Goal: Task Accomplishment & Management: Use online tool/utility

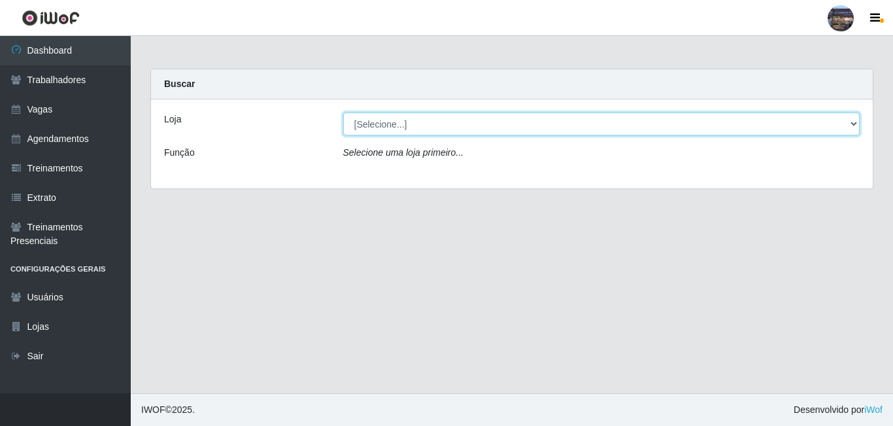
click at [779, 126] on select "[Selecione...] Gostinho da Roça" at bounding box center [601, 124] width 517 height 23
select select "303"
click at [343, 113] on select "[Selecione...] Gostinho da Roça" at bounding box center [601, 124] width 517 height 23
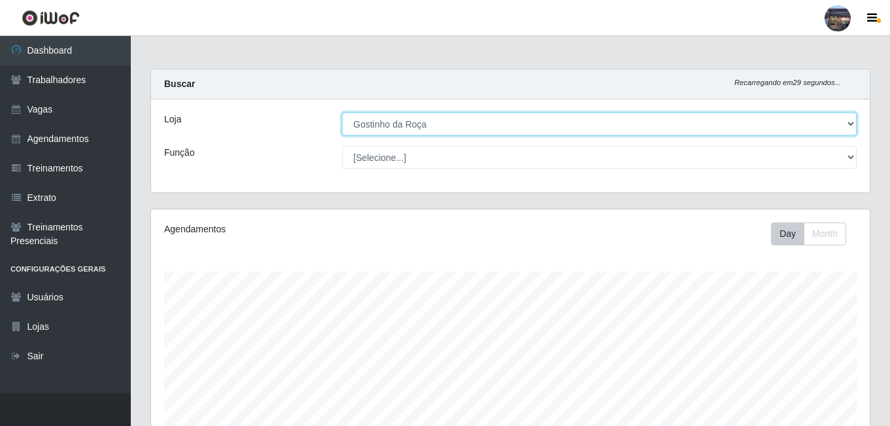
scroll to position [271, 719]
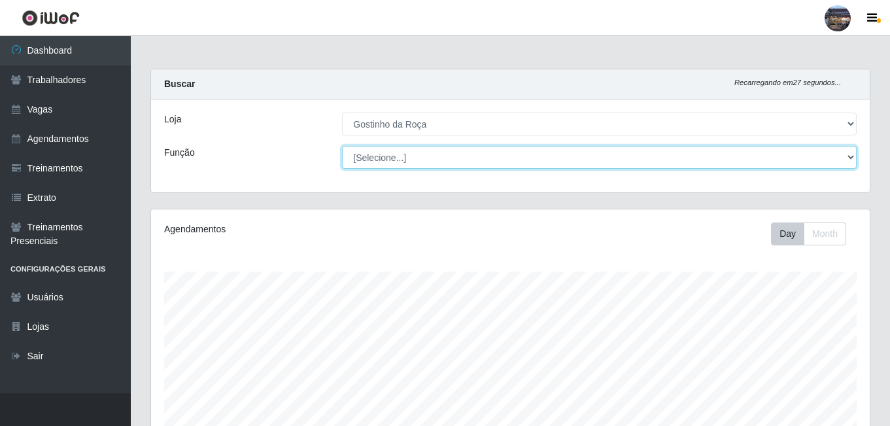
click at [814, 161] on select "[Selecione...] ASG ASG + ASG ++ Embalador Embalador + Embalador ++ Operador de …" at bounding box center [599, 157] width 515 height 23
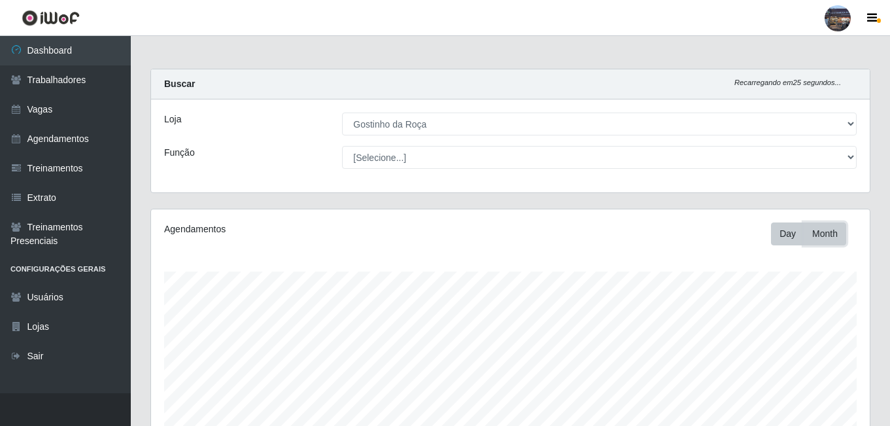
click at [822, 230] on button "Month" at bounding box center [825, 233] width 43 height 23
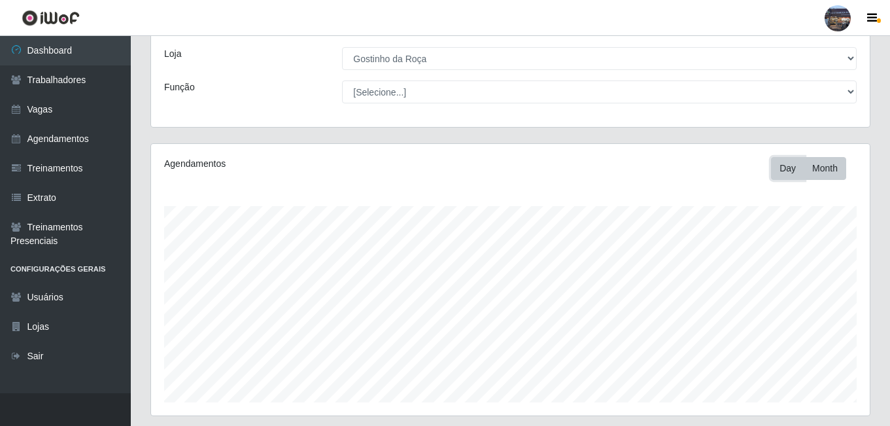
click at [793, 169] on button "Day" at bounding box center [787, 168] width 33 height 23
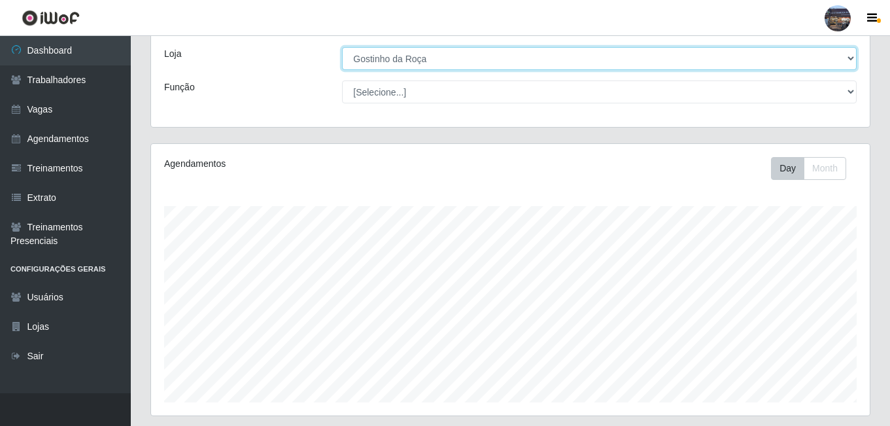
click at [449, 56] on select "[Selecione...] Gostinho da Roça" at bounding box center [599, 58] width 515 height 23
click at [342, 47] on select "[Selecione...] Gostinho da Roça" at bounding box center [599, 58] width 515 height 23
click at [394, 59] on select "[Selecione...] Gostinho da Roça" at bounding box center [599, 58] width 515 height 23
click at [342, 47] on select "[Selecione...] Gostinho da Roça" at bounding box center [599, 58] width 515 height 23
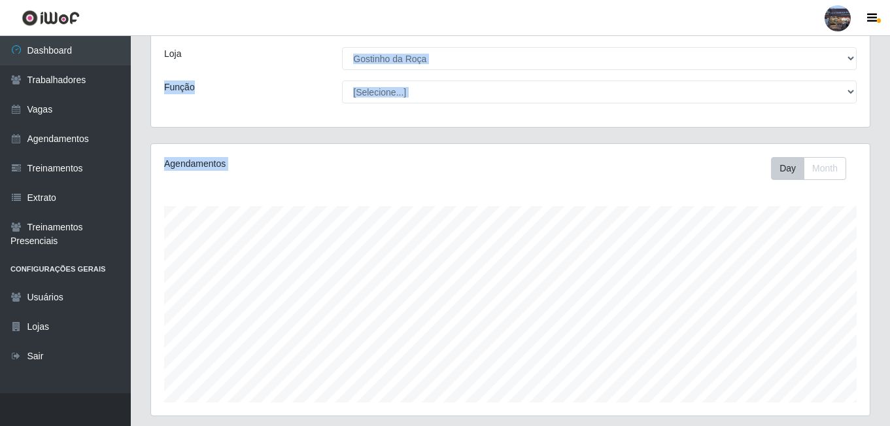
click at [262, 219] on div "Carregando... Buscar Recarregando em 9 segundos... Loja [Selecione...] Gostinho…" at bounding box center [510, 357] width 720 height 709
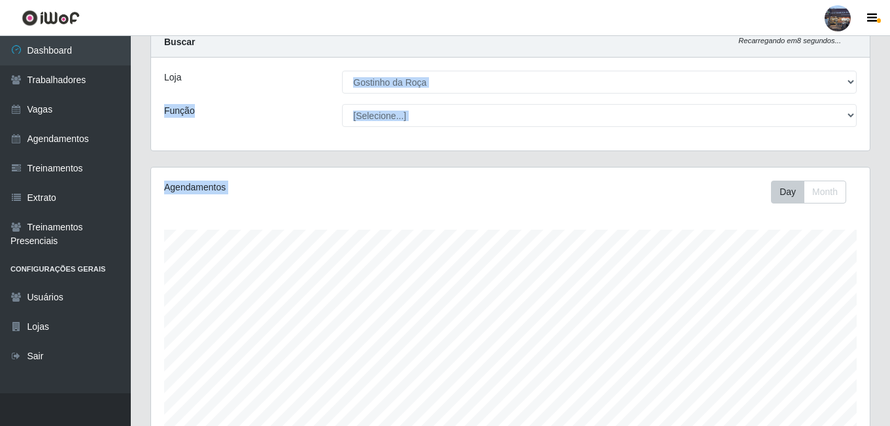
scroll to position [0, 0]
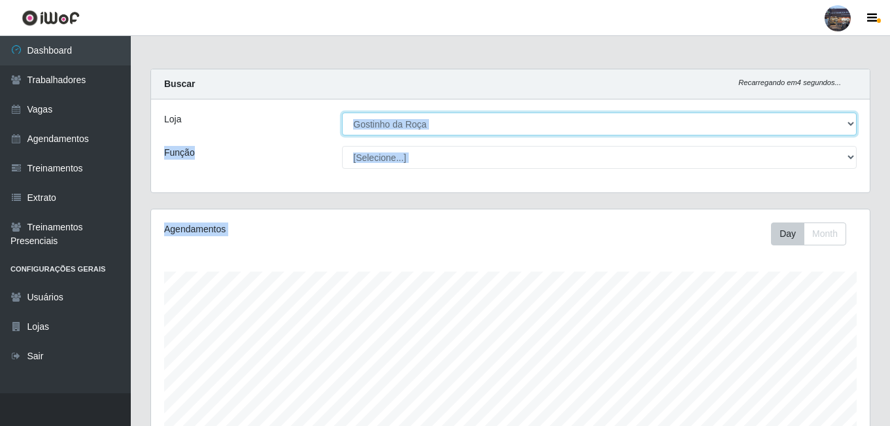
click at [849, 120] on select "[Selecione...] Gostinho da Roça" at bounding box center [599, 124] width 515 height 23
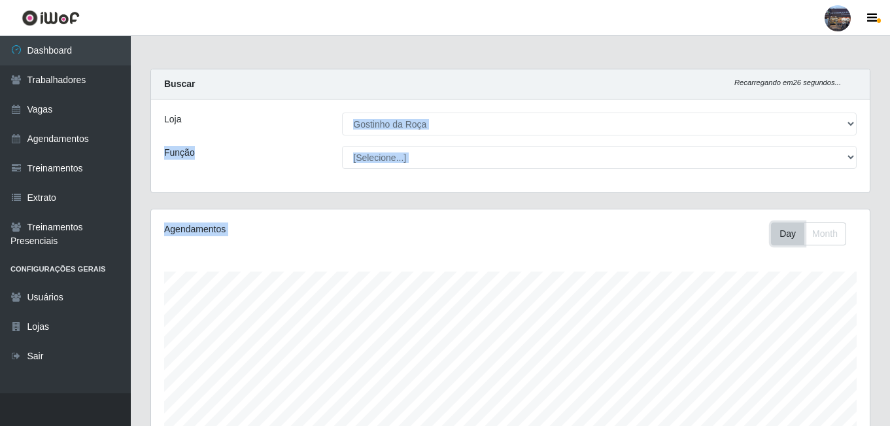
click at [795, 235] on button "Day" at bounding box center [787, 233] width 33 height 23
click at [830, 237] on button "Month" at bounding box center [825, 233] width 43 height 23
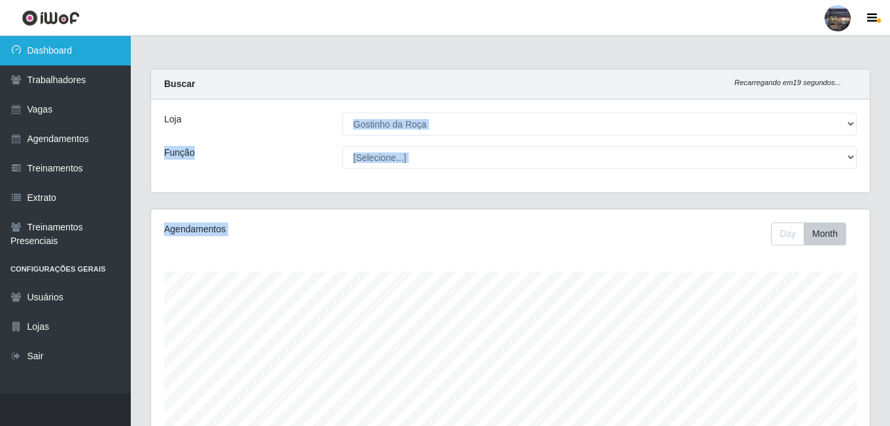
click at [86, 43] on link "Dashboard" at bounding box center [65, 50] width 131 height 29
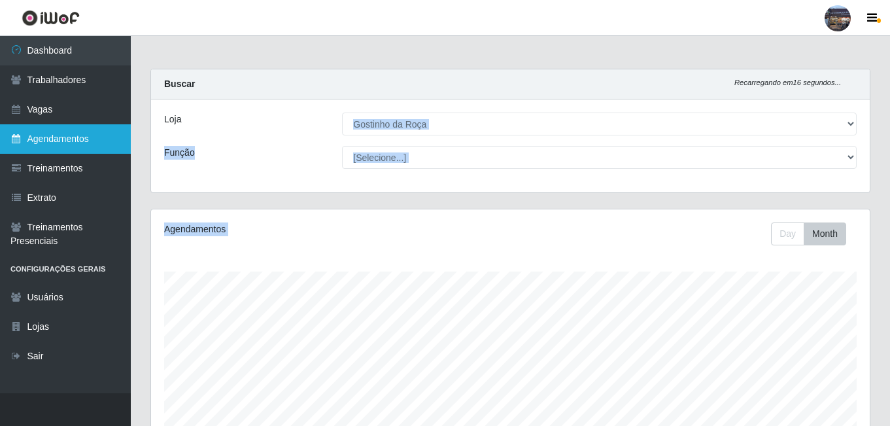
click at [73, 141] on link "Agendamentos" at bounding box center [65, 138] width 131 height 29
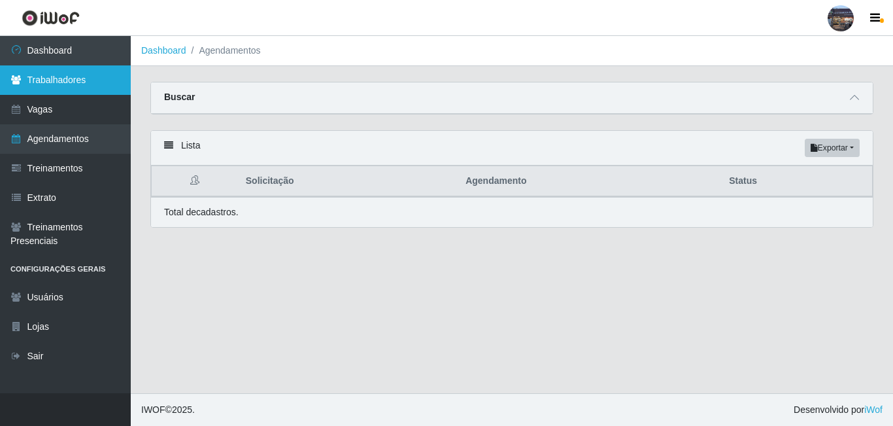
click at [82, 86] on link "Trabalhadores" at bounding box center [65, 79] width 131 height 29
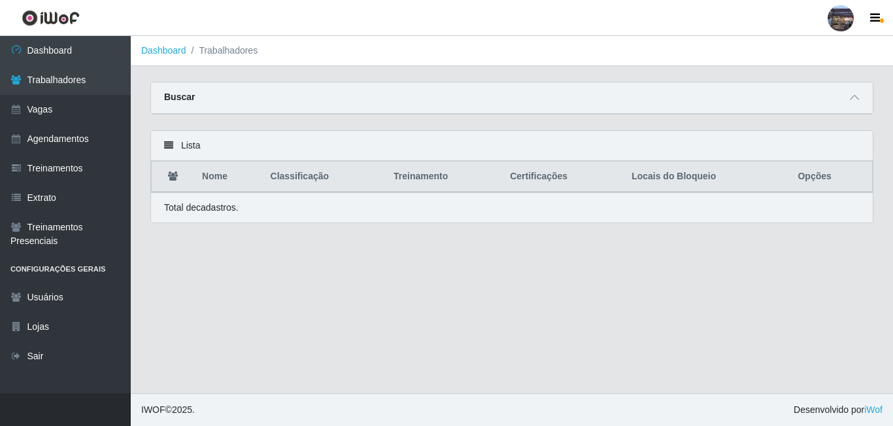
click at [171, 148] on icon at bounding box center [168, 145] width 9 height 9
click at [856, 99] on icon at bounding box center [854, 97] width 9 height 9
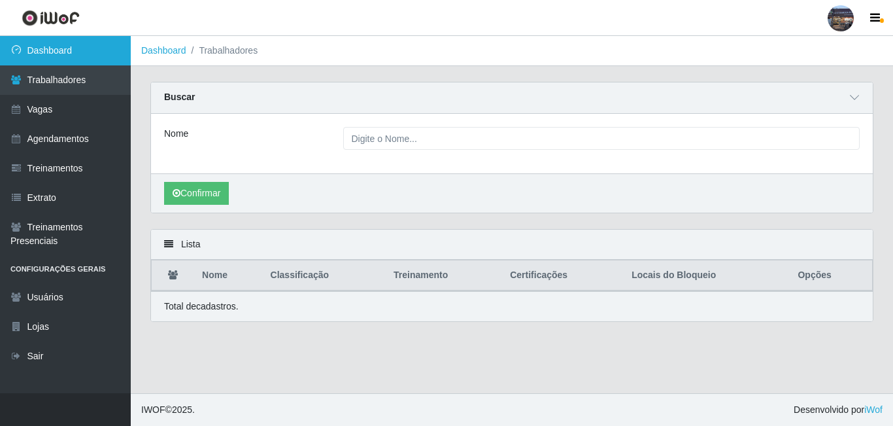
click at [90, 46] on link "Dashboard" at bounding box center [65, 50] width 131 height 29
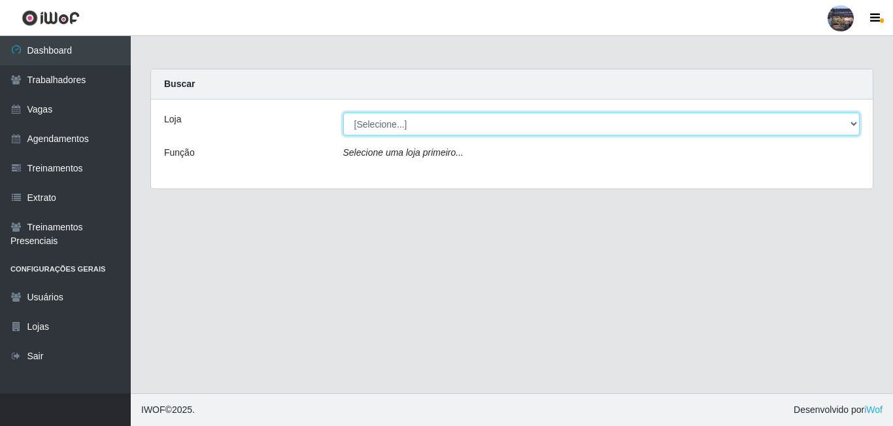
click at [773, 122] on select "[Selecione...] Gostinho da Roça" at bounding box center [601, 124] width 517 height 23
select select "303"
click at [343, 113] on select "[Selecione...] Gostinho da Roça" at bounding box center [601, 124] width 517 height 23
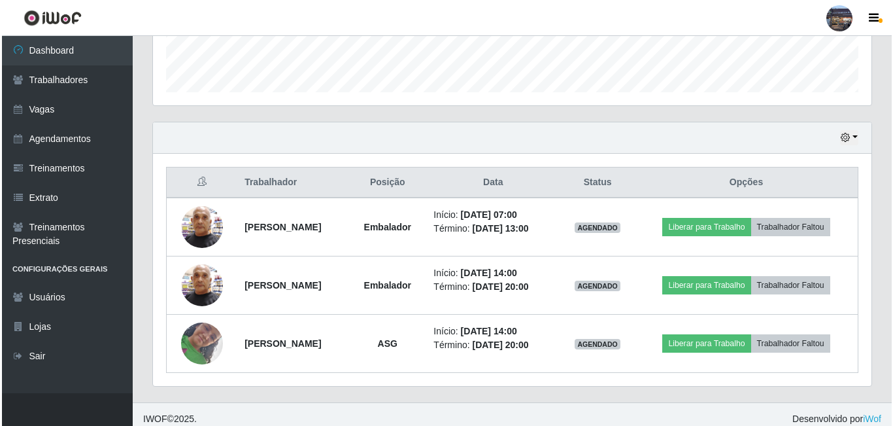
scroll to position [385, 0]
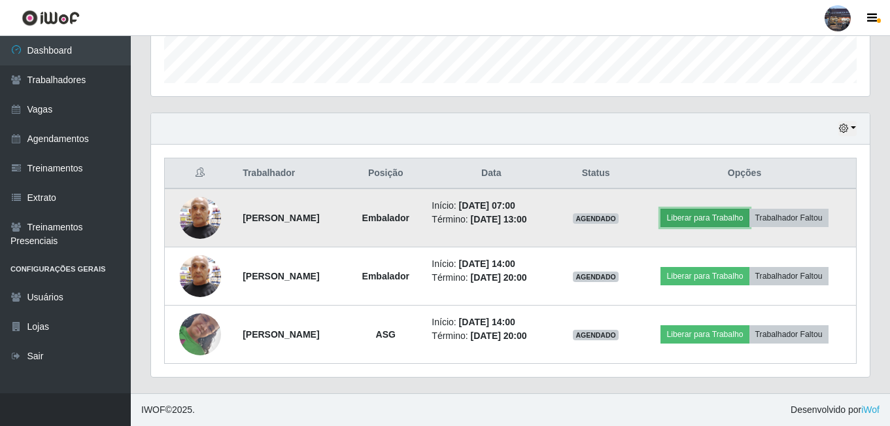
click at [702, 213] on button "Liberar para Trabalho" at bounding box center [705, 218] width 88 height 18
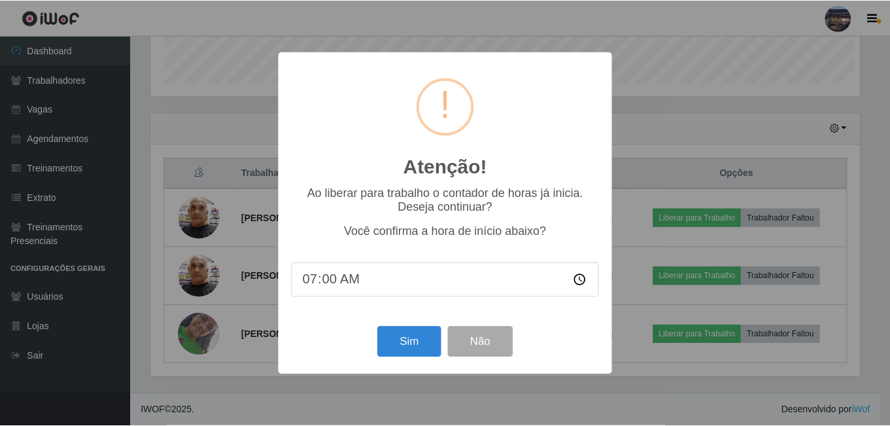
scroll to position [271, 712]
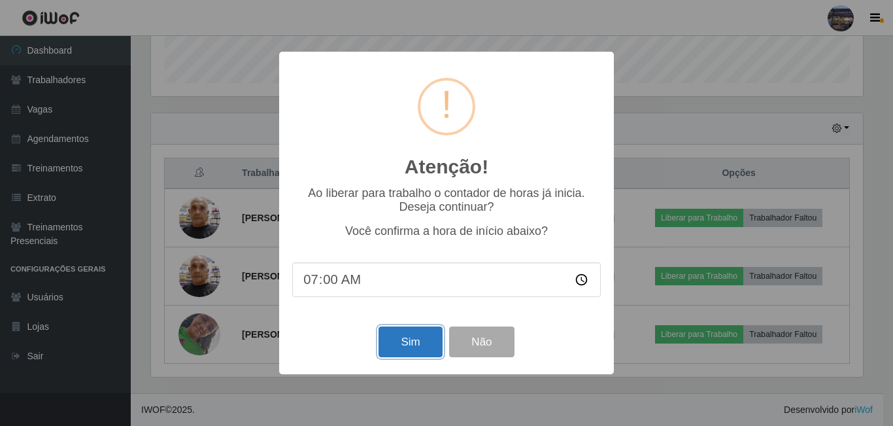
drag, startPoint x: 400, startPoint y: 349, endPoint x: 406, endPoint y: 341, distance: 9.3
click at [401, 348] on button "Sim" at bounding box center [410, 341] width 63 height 31
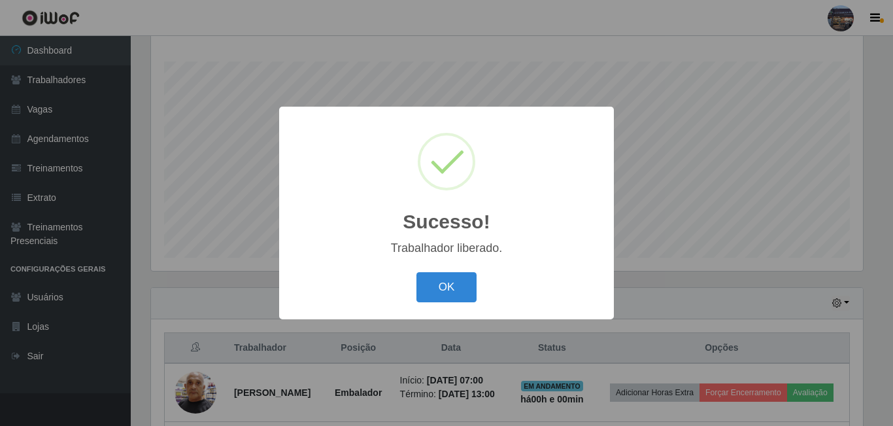
drag, startPoint x: 444, startPoint y: 289, endPoint x: 602, endPoint y: 285, distance: 158.3
click at [445, 289] on button "OK" at bounding box center [447, 287] width 61 height 31
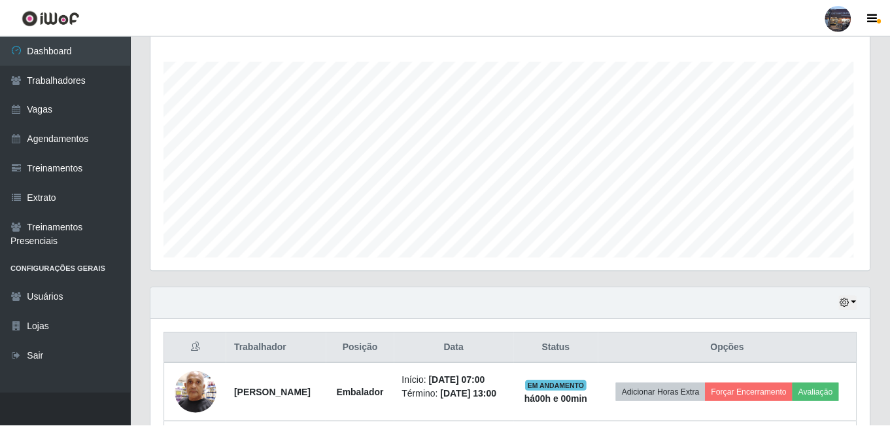
scroll to position [271, 719]
click at [890, 186] on html "Perfil Alterar Senha Sair Dashboard Trabalhadores Vagas Agendamentos Treinament…" at bounding box center [445, 195] width 890 height 810
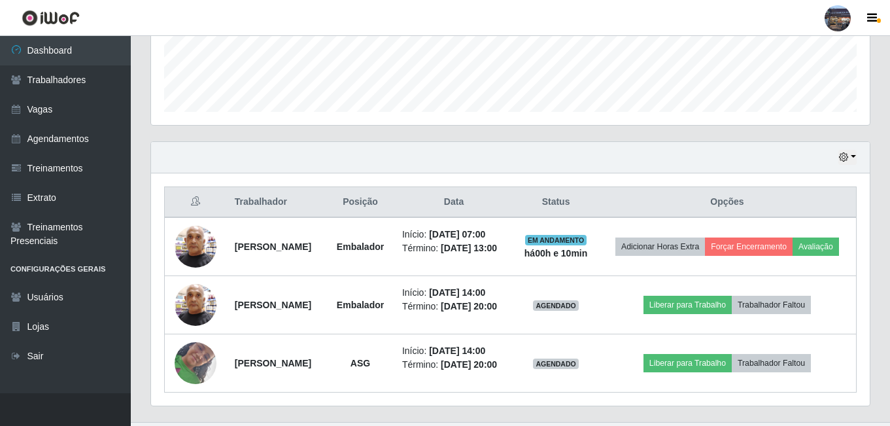
scroll to position [358, 0]
